Goal: Task Accomplishment & Management: Manage account settings

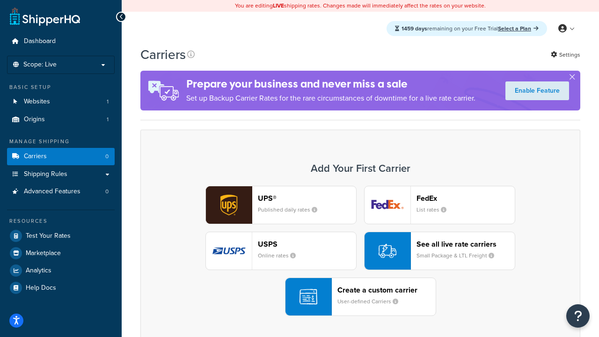
click at [360, 251] on div "UPS® Published daily rates FedEx List rates USPS Online rates See all live rate…" at bounding box center [360, 251] width 420 height 130
click at [466, 198] on header "FedEx" at bounding box center [466, 198] width 98 height 9
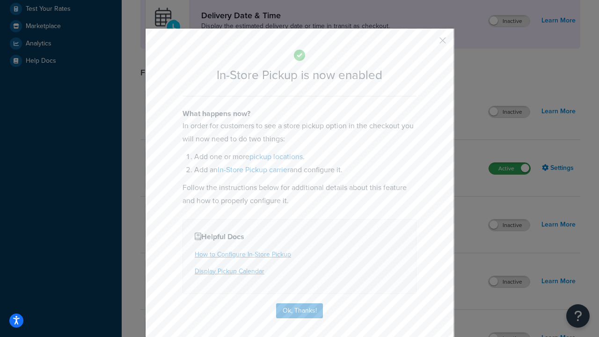
scroll to position [263, 0]
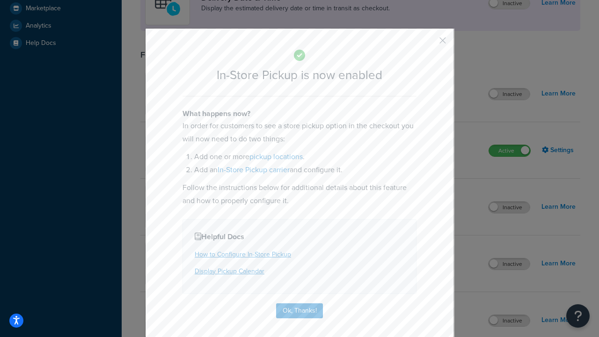
click at [429, 44] on button "button" at bounding box center [429, 44] width 2 height 2
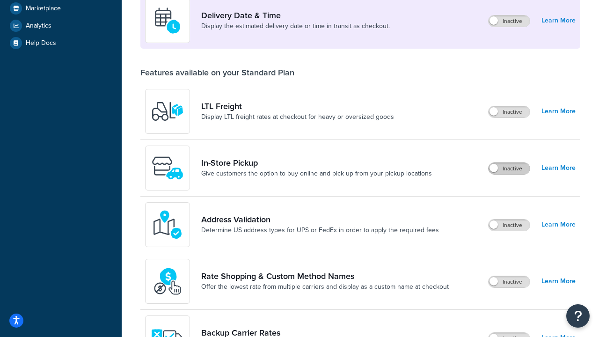
scroll to position [227, 0]
